Goal: Check status: Check status

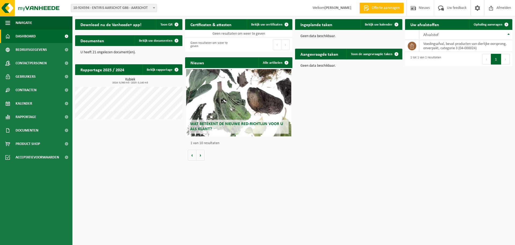
click at [154, 7] on span at bounding box center [153, 7] width 5 height 7
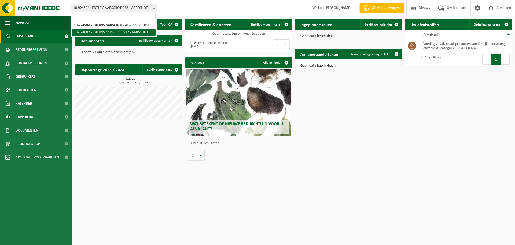
select select "131482"
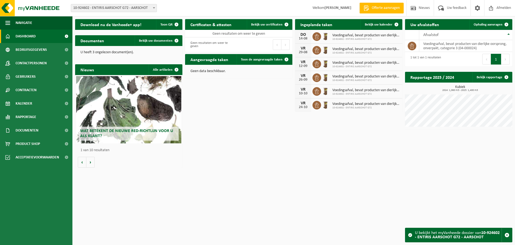
click at [247, 99] on div "Download nu de Vanheede+ app! Toon QR Certificaten & attesten Bekijk uw certifi…" at bounding box center [294, 93] width 440 height 154
click at [251, 97] on div "Download nu de Vanheede+ app! Toon QR Certificaten & attesten Bekijk uw certifi…" at bounding box center [294, 93] width 440 height 154
